Goal: Browse casually: Explore the website without a specific task or goal

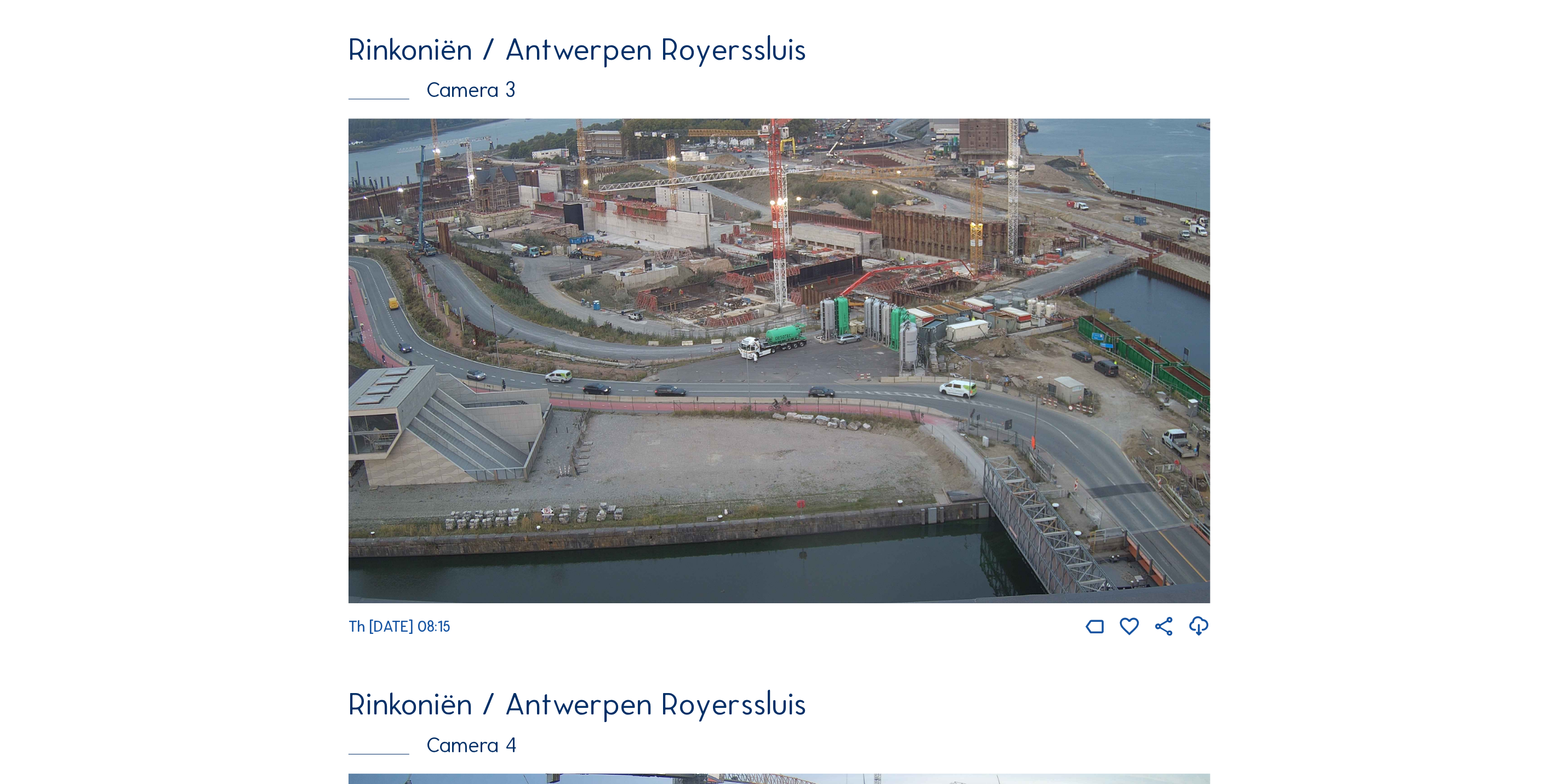
click at [813, 335] on img at bounding box center [780, 361] width 862 height 485
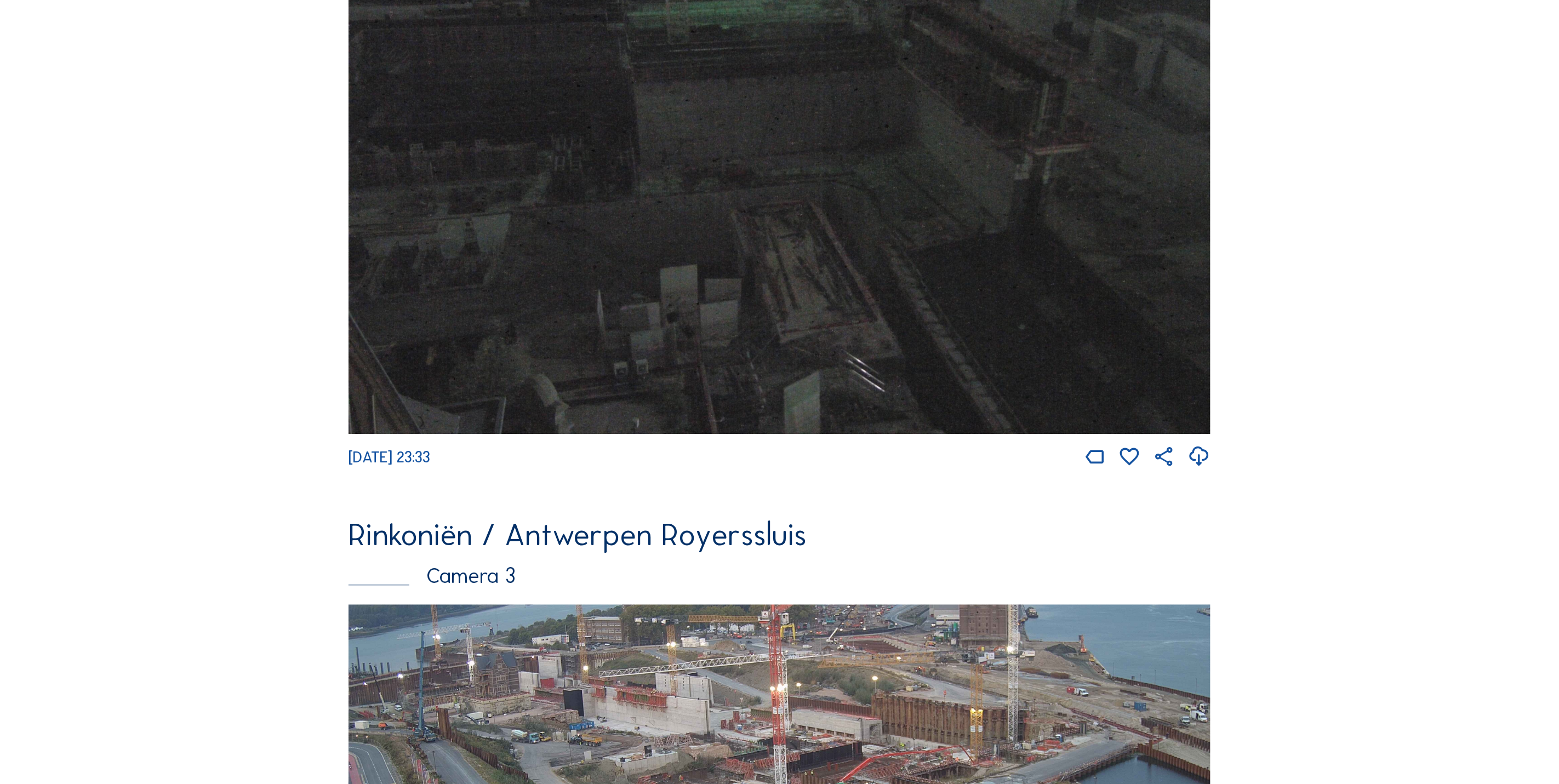
scroll to position [2143, 0]
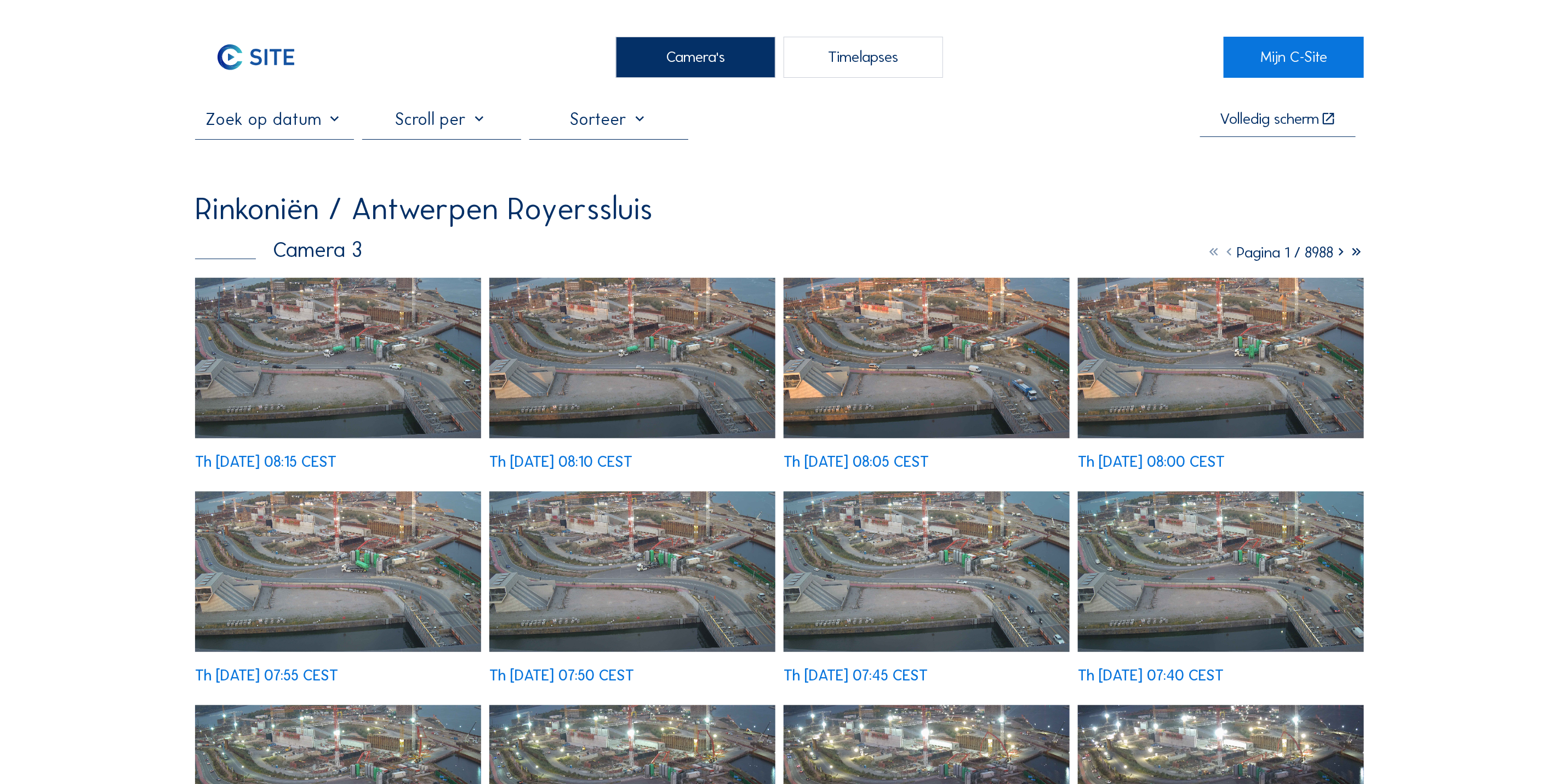
click at [334, 331] on img at bounding box center [338, 358] width 286 height 161
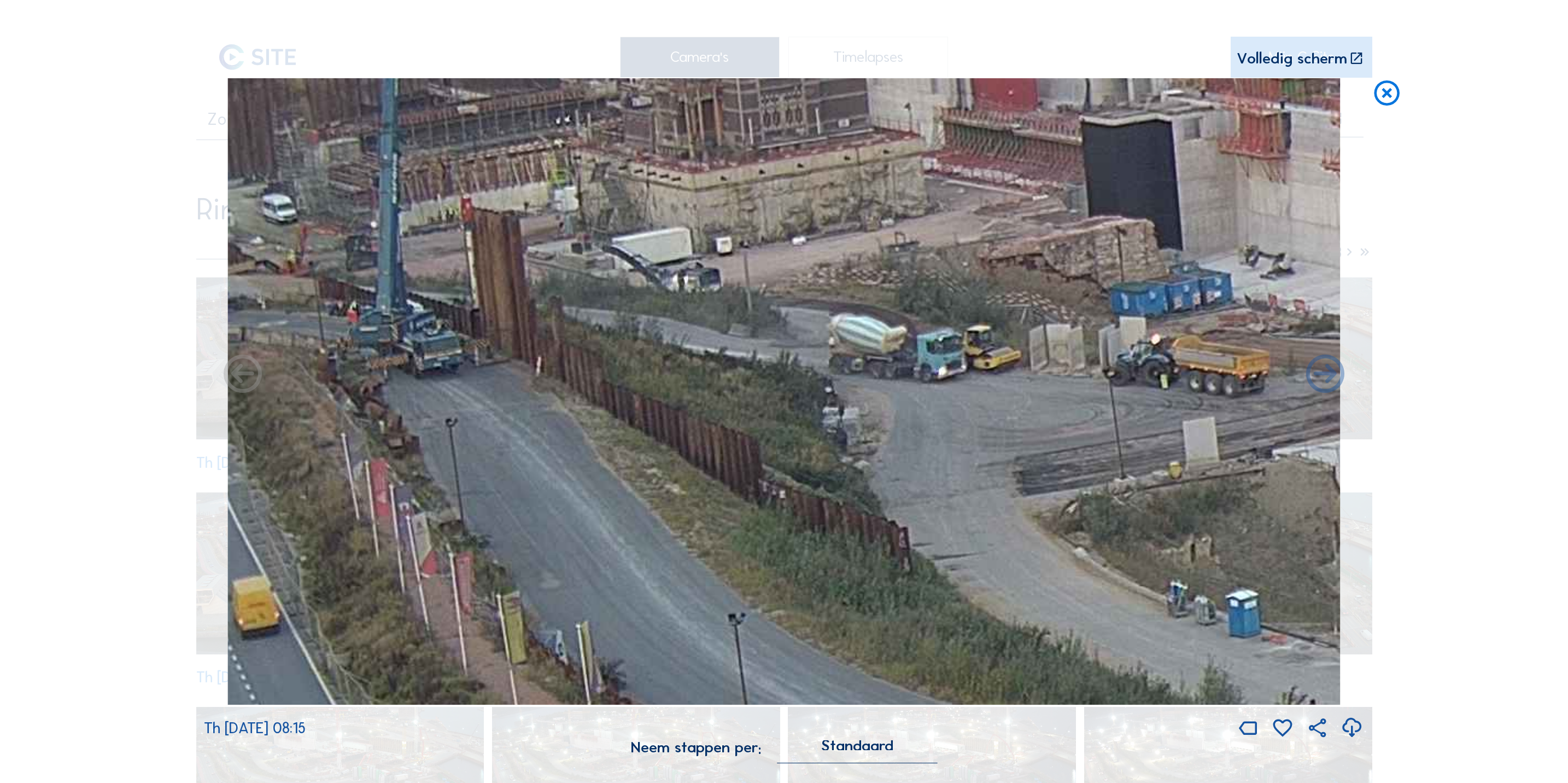
click at [1388, 99] on icon at bounding box center [1386, 94] width 31 height 32
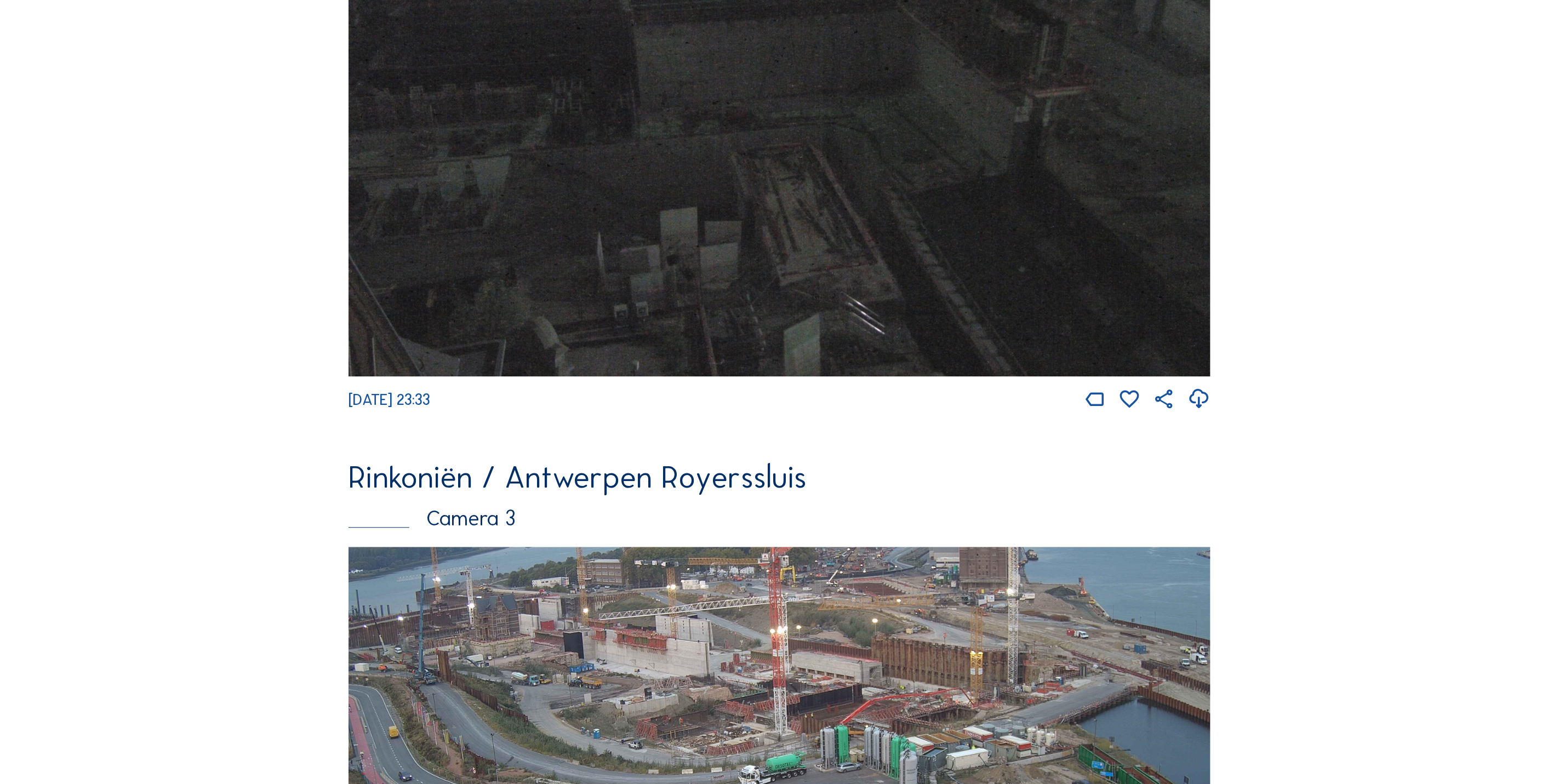
scroll to position [2201, 0]
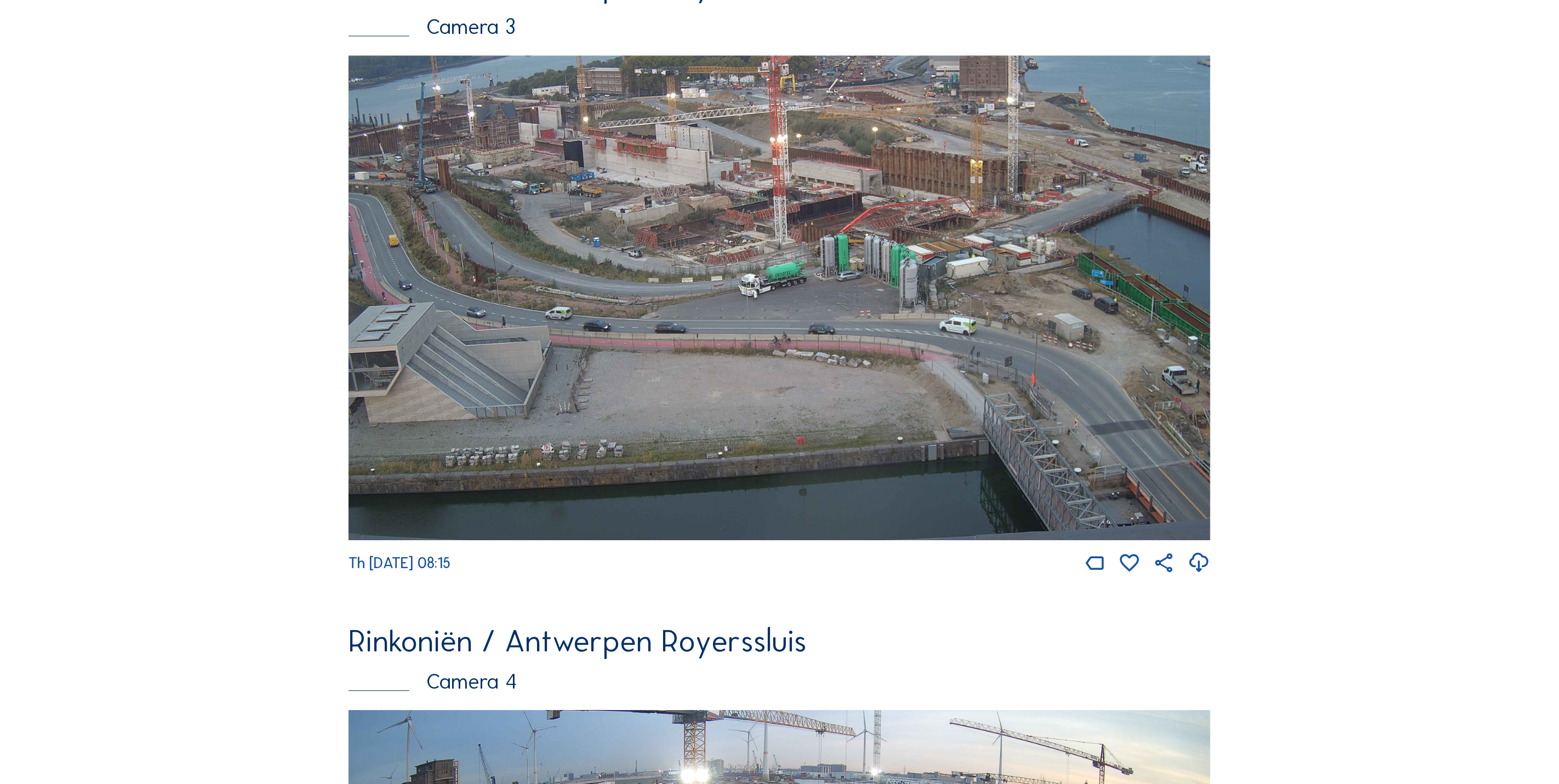
click at [813, 303] on img at bounding box center [780, 298] width 862 height 485
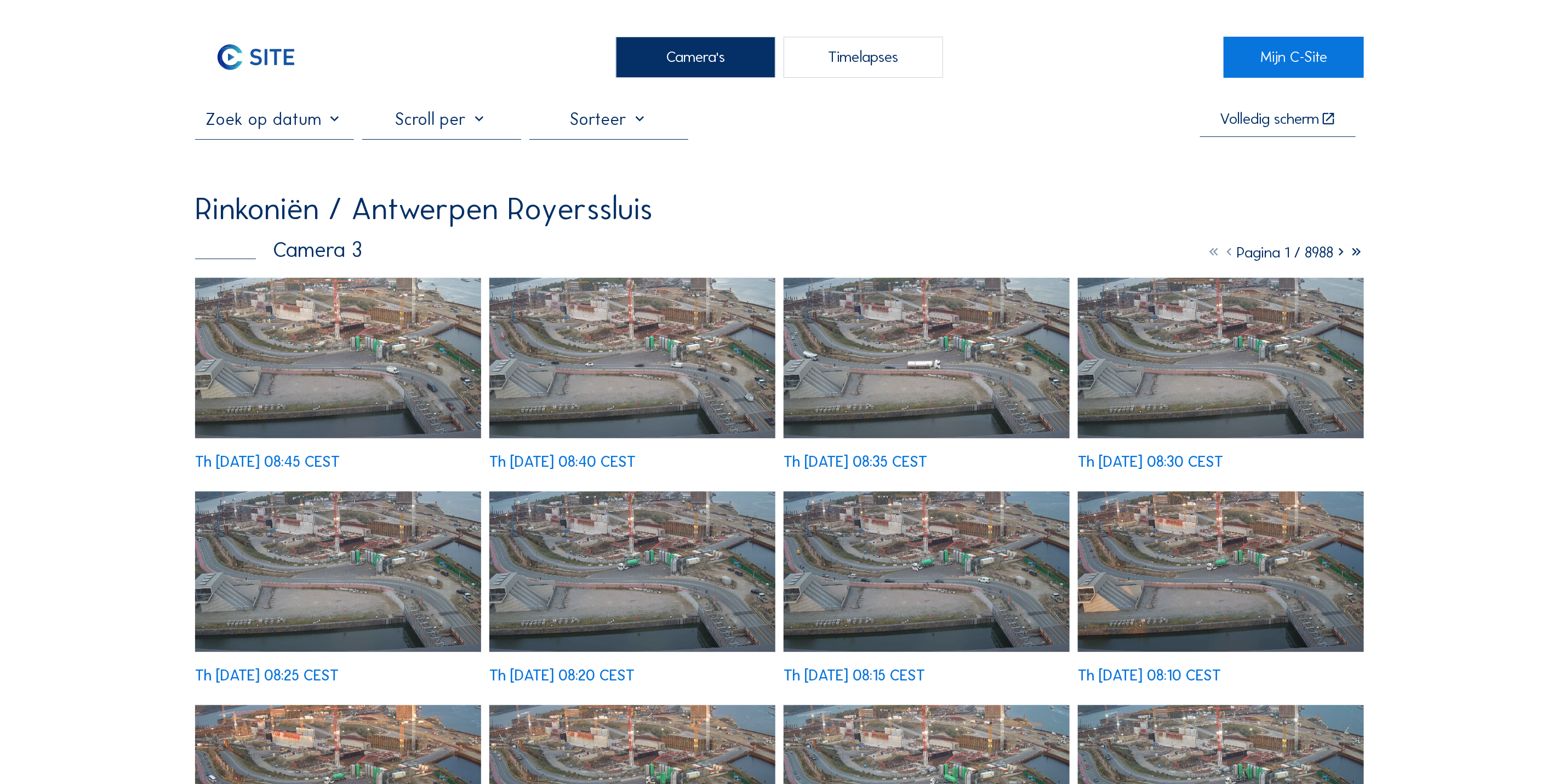
click at [330, 316] on img at bounding box center [338, 358] width 286 height 161
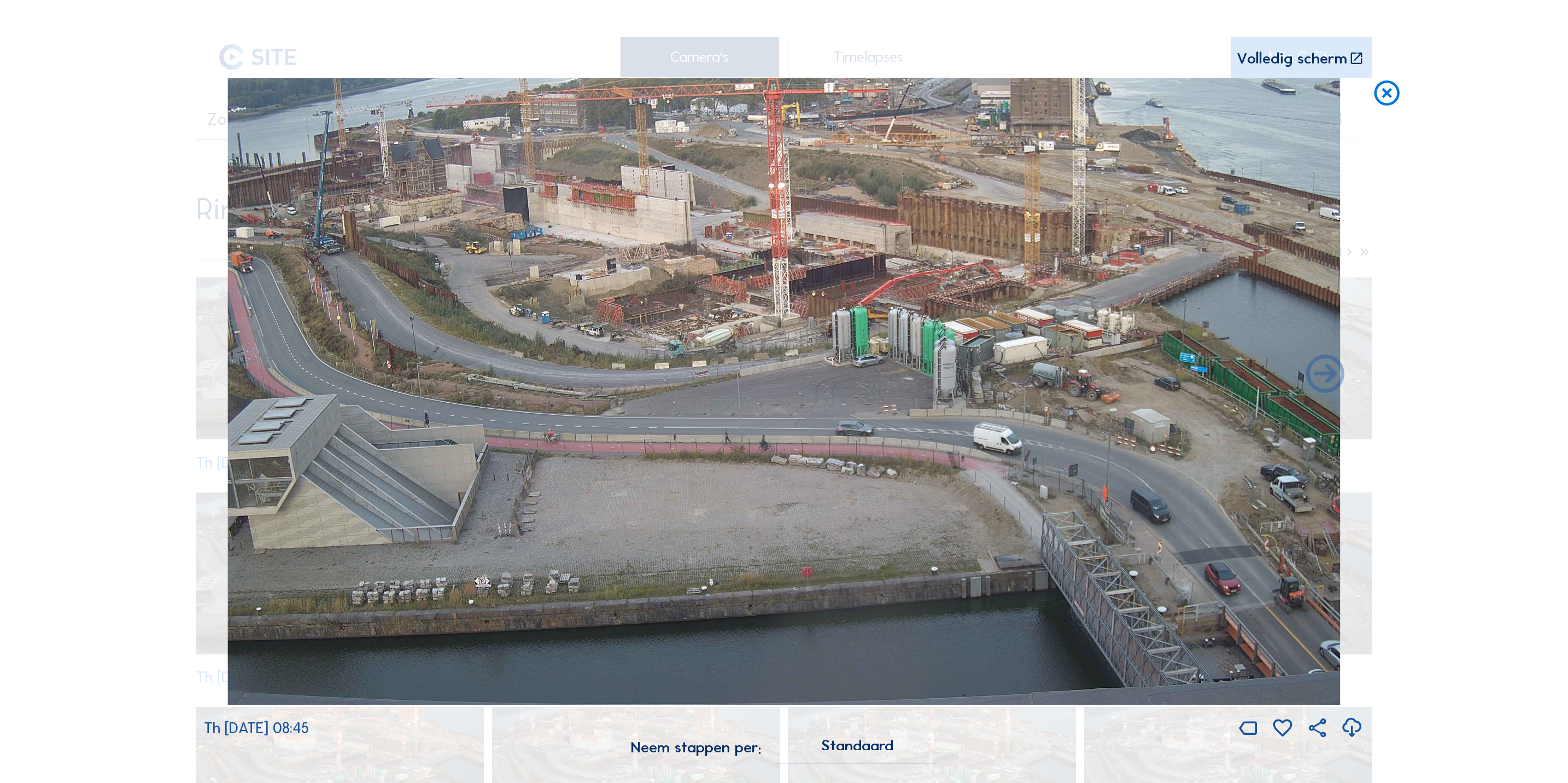
click at [1391, 102] on icon at bounding box center [1386, 94] width 31 height 32
